Goal: Task Accomplishment & Management: Manage account settings

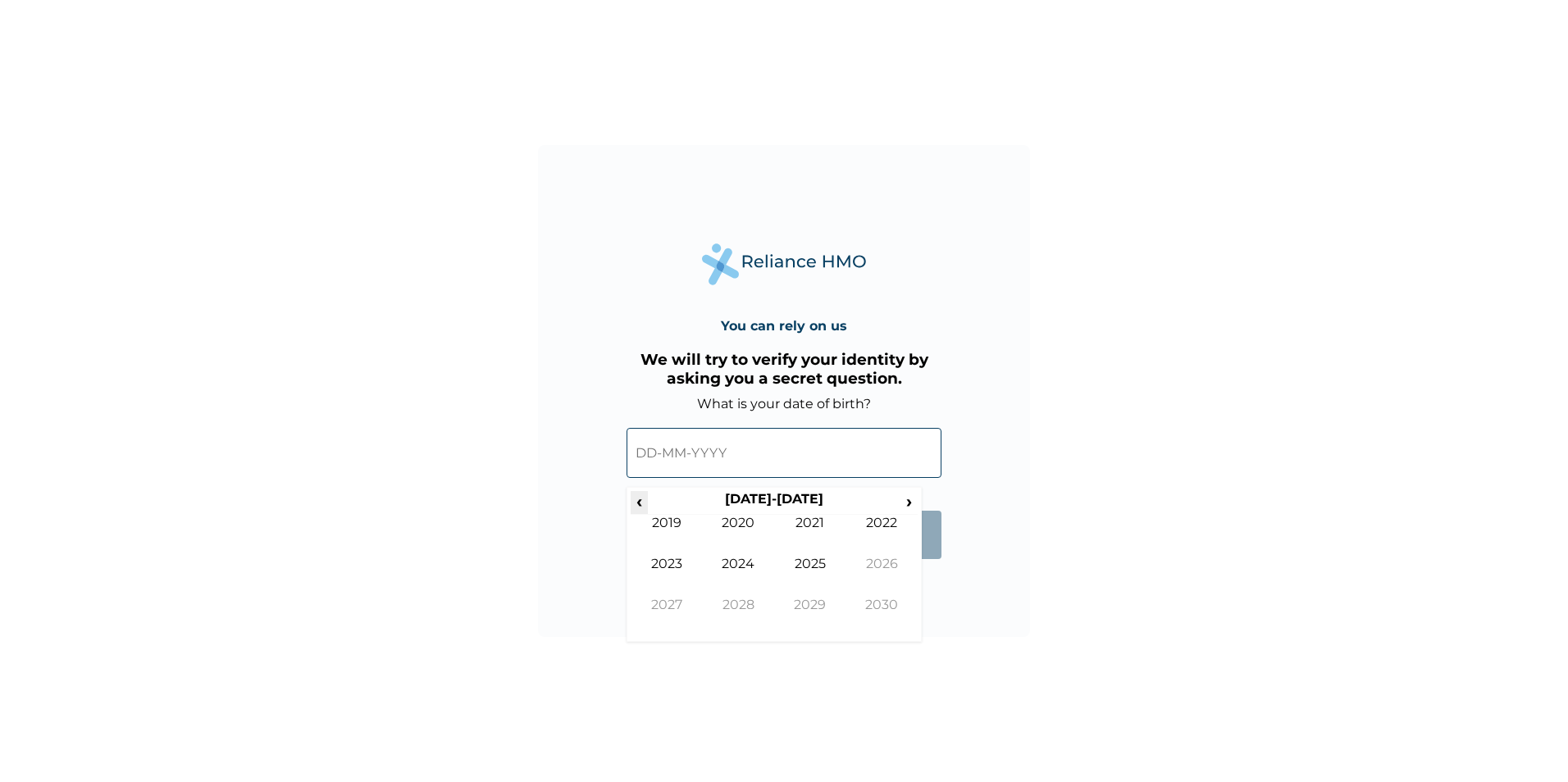
click at [645, 502] on span "‹" at bounding box center [638, 501] width 17 height 20
click at [913, 503] on span "›" at bounding box center [909, 501] width 18 height 20
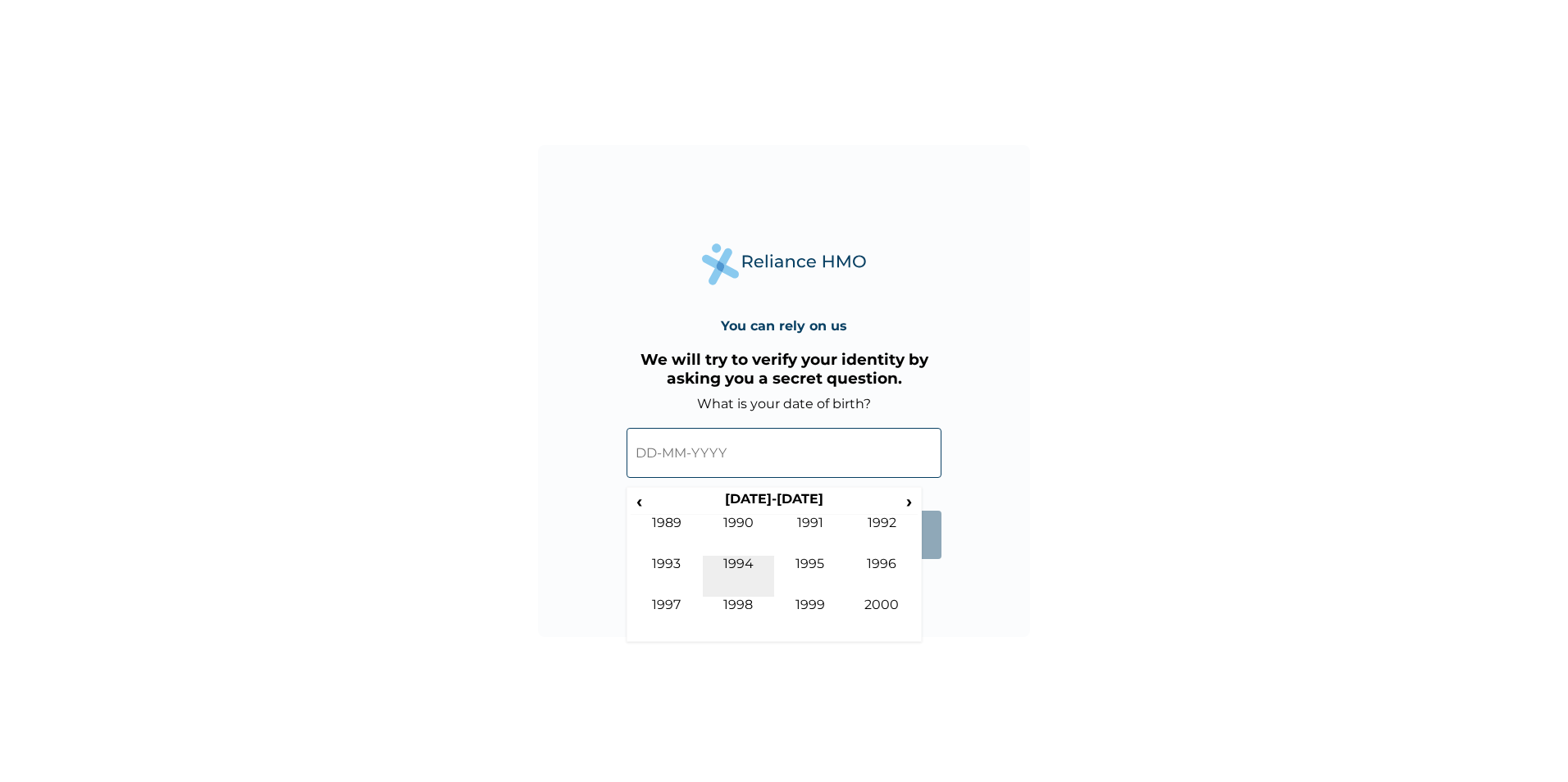
click at [746, 565] on td "1994" at bounding box center [739, 576] width 72 height 41
click at [661, 605] on td "Sep" at bounding box center [666, 618] width 72 height 41
click at [897, 547] on td "3" at bounding box center [897, 548] width 41 height 23
type input "[DATE]"
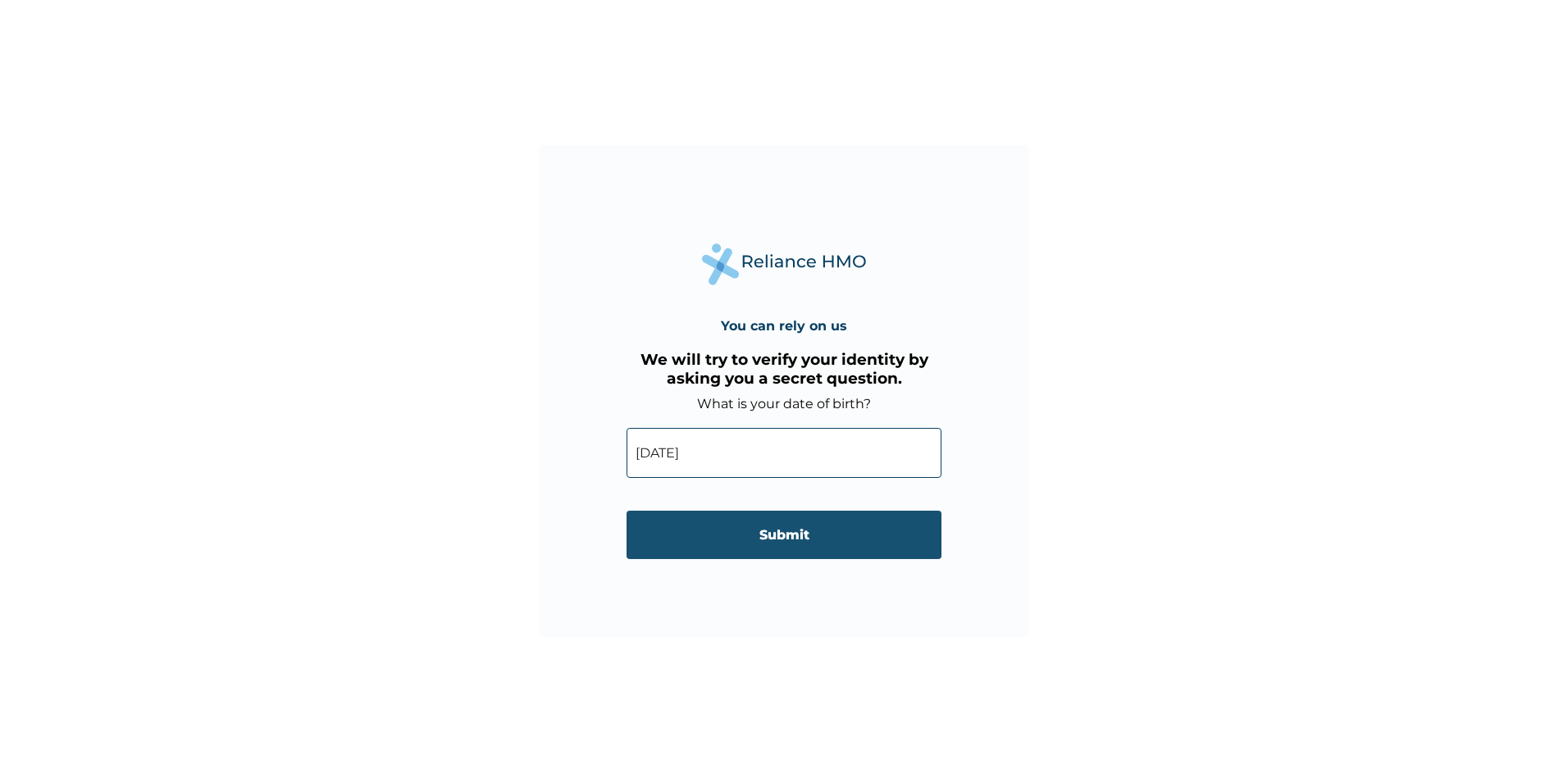
click at [820, 544] on input "Submit" at bounding box center [784, 535] width 315 height 48
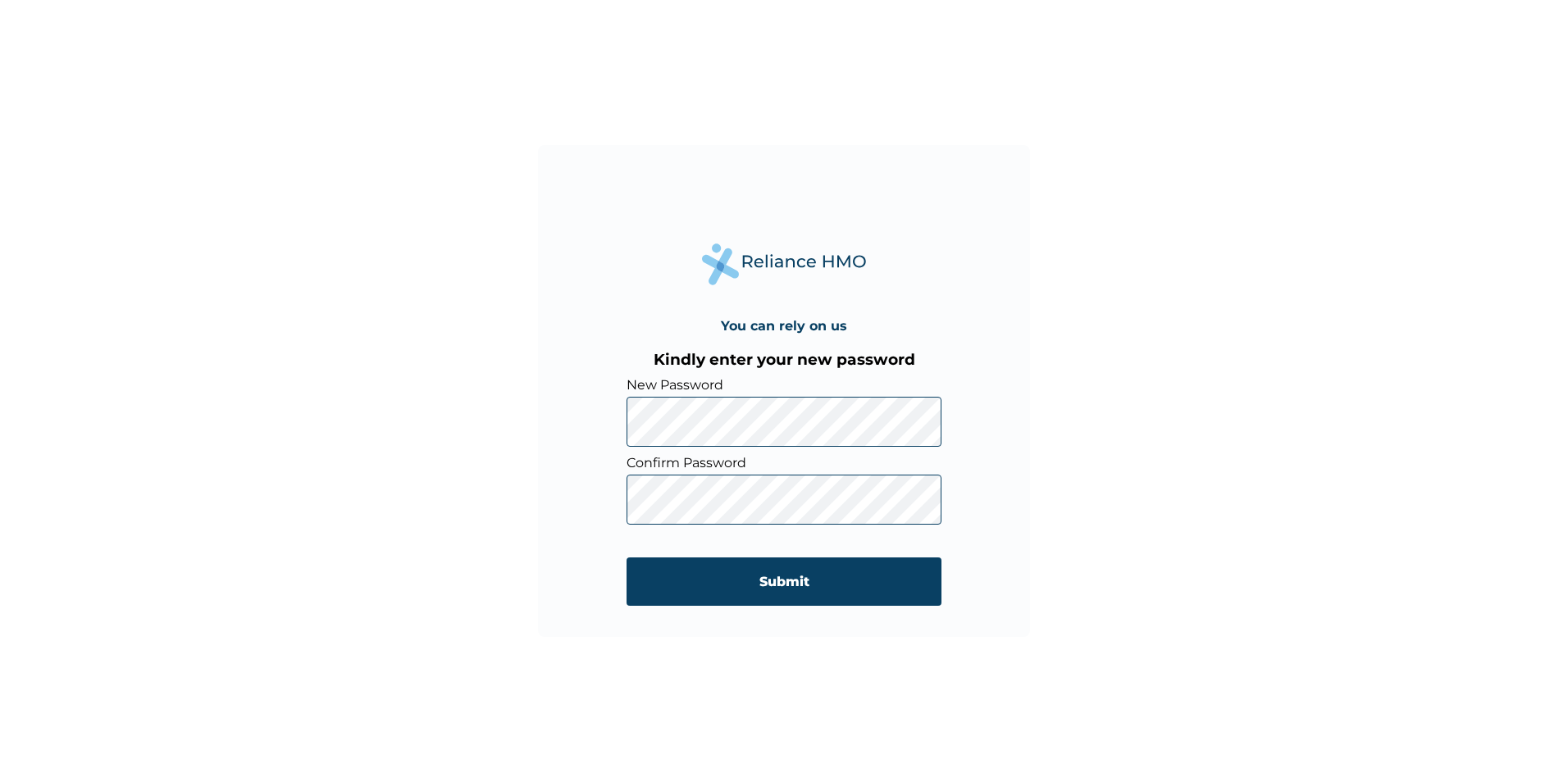
click at [756, 591] on input "Submit" at bounding box center [784, 581] width 315 height 48
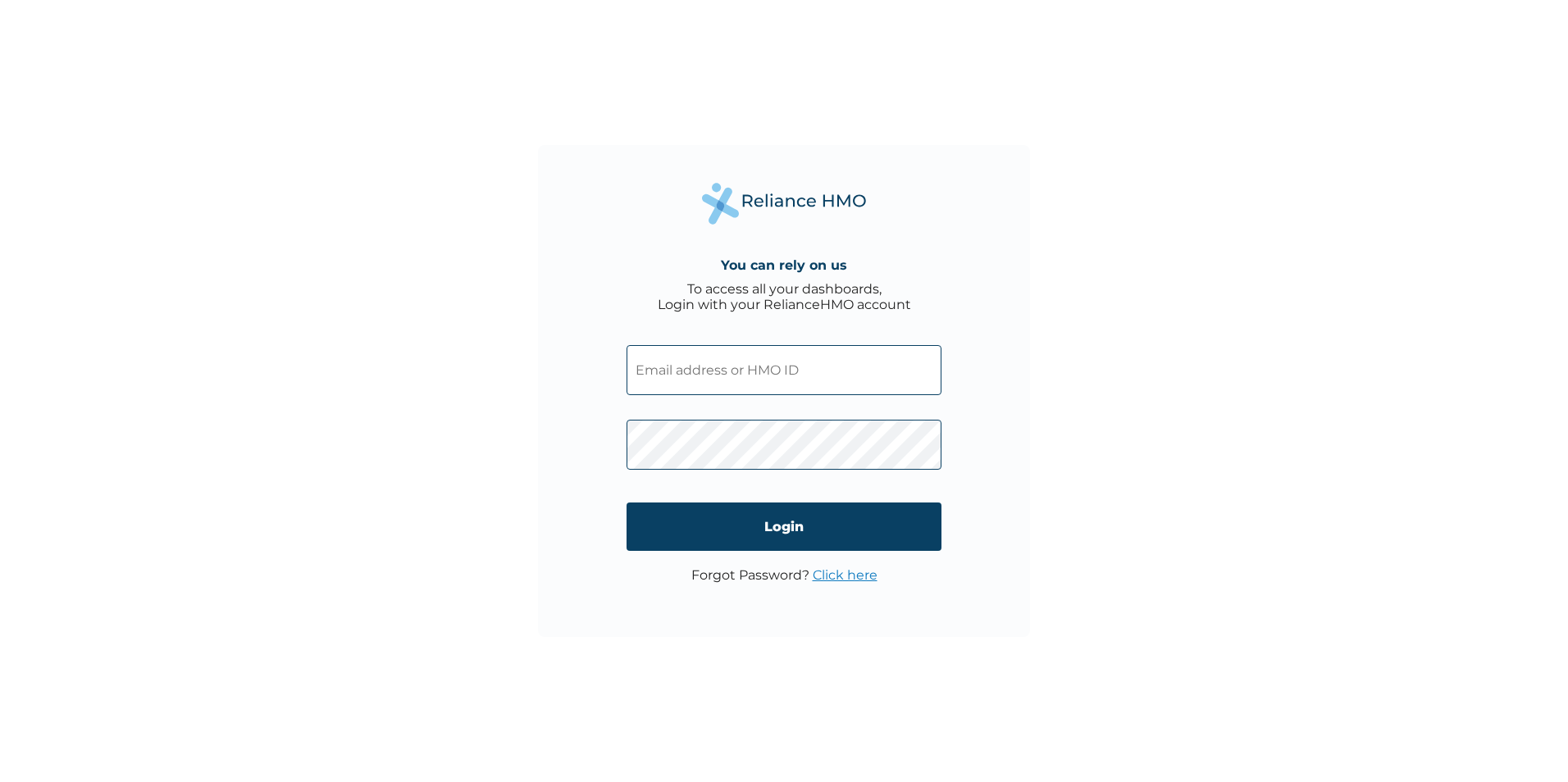
click at [870, 379] on input "text" at bounding box center [784, 370] width 315 height 50
type input "TLN/10020/A"
click at [789, 528] on input "Login" at bounding box center [784, 526] width 315 height 48
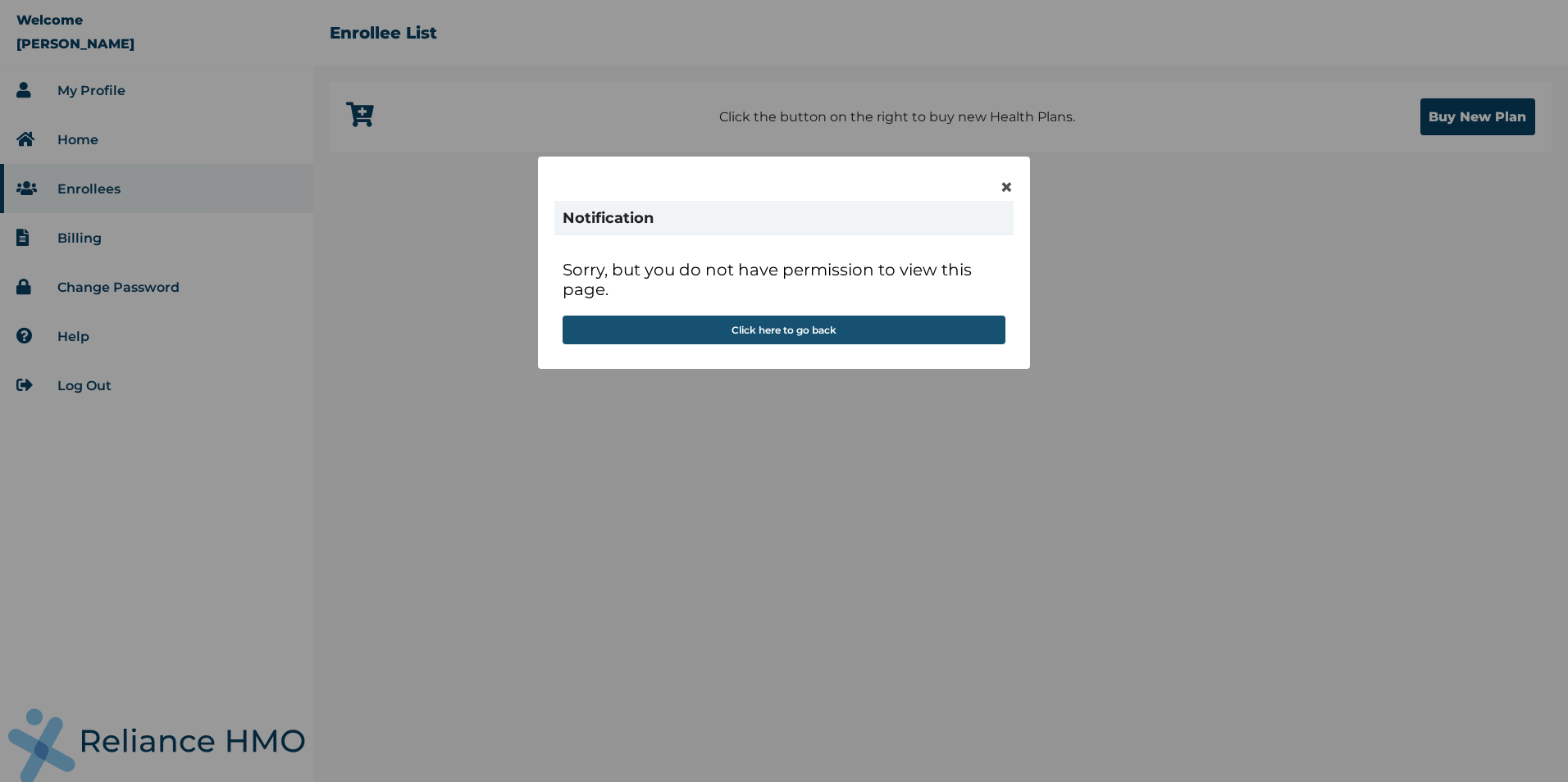
click at [807, 326] on button "Click here to go back" at bounding box center [784, 330] width 443 height 28
click at [1002, 185] on span "×" at bounding box center [1006, 187] width 14 height 28
